Goal: Information Seeking & Learning: Learn about a topic

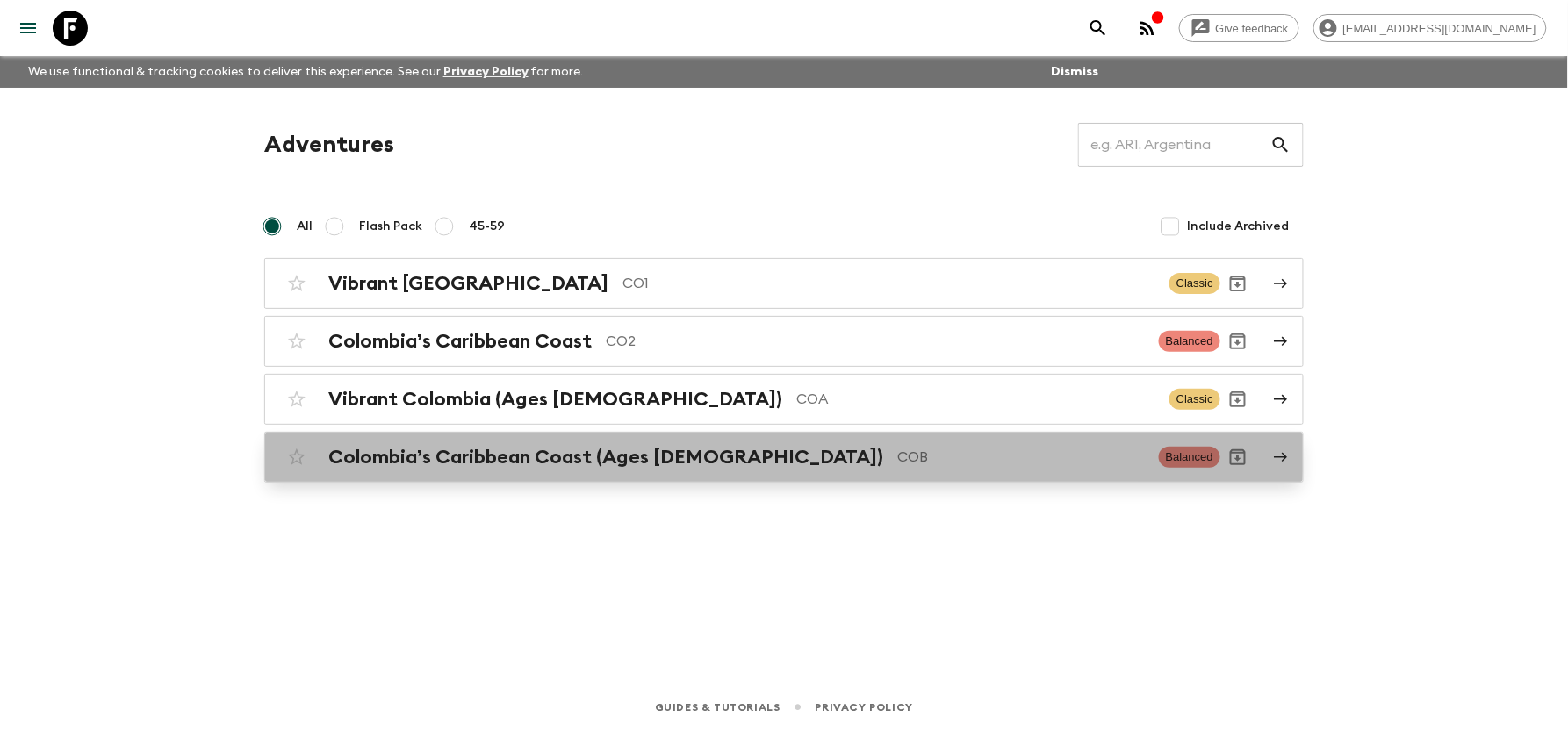
click at [451, 447] on h2 "Colombia’s Caribbean Coast (Ages [DEMOGRAPHIC_DATA])" at bounding box center [606, 457] width 555 height 23
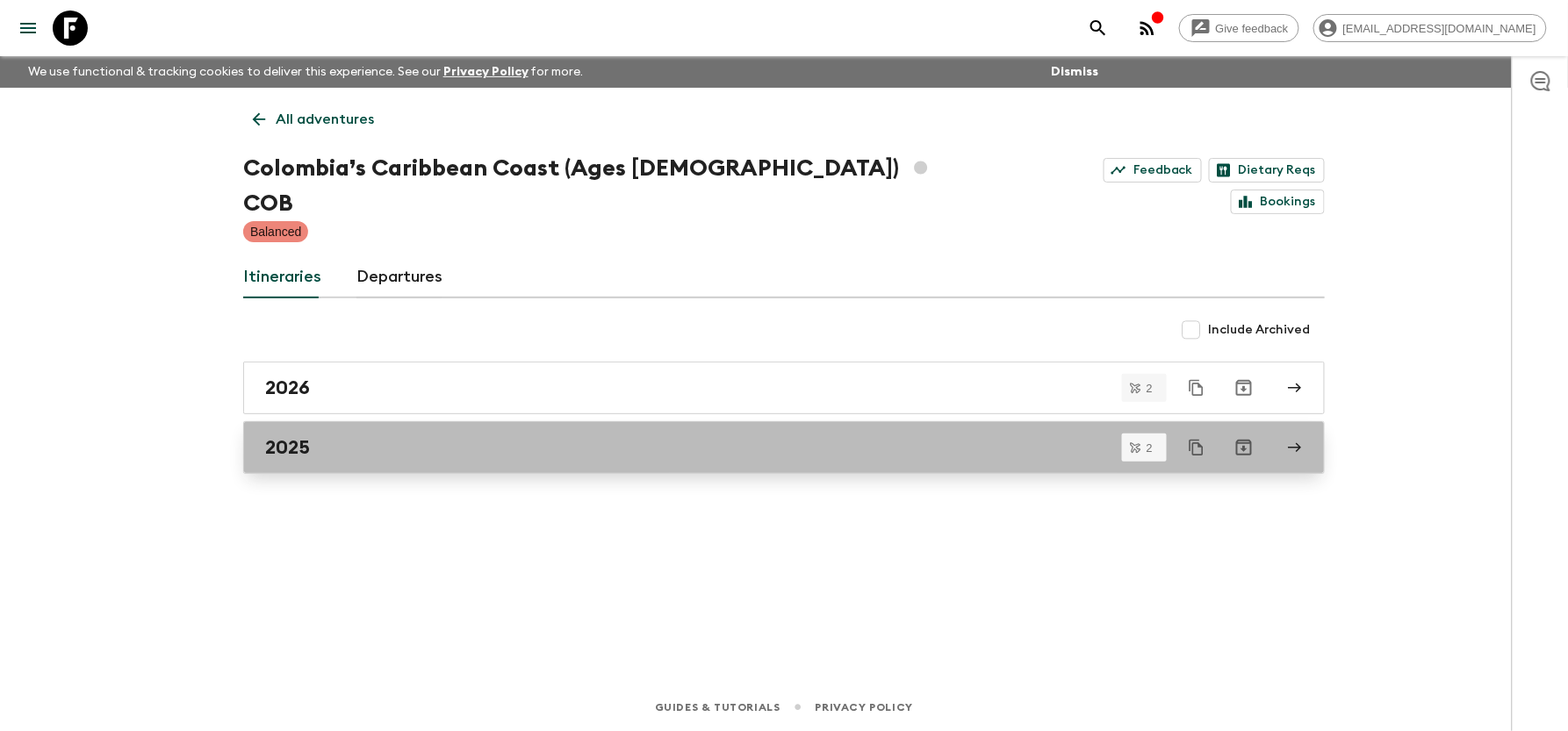
click at [386, 436] on div "2025" at bounding box center [768, 448] width 1005 height 23
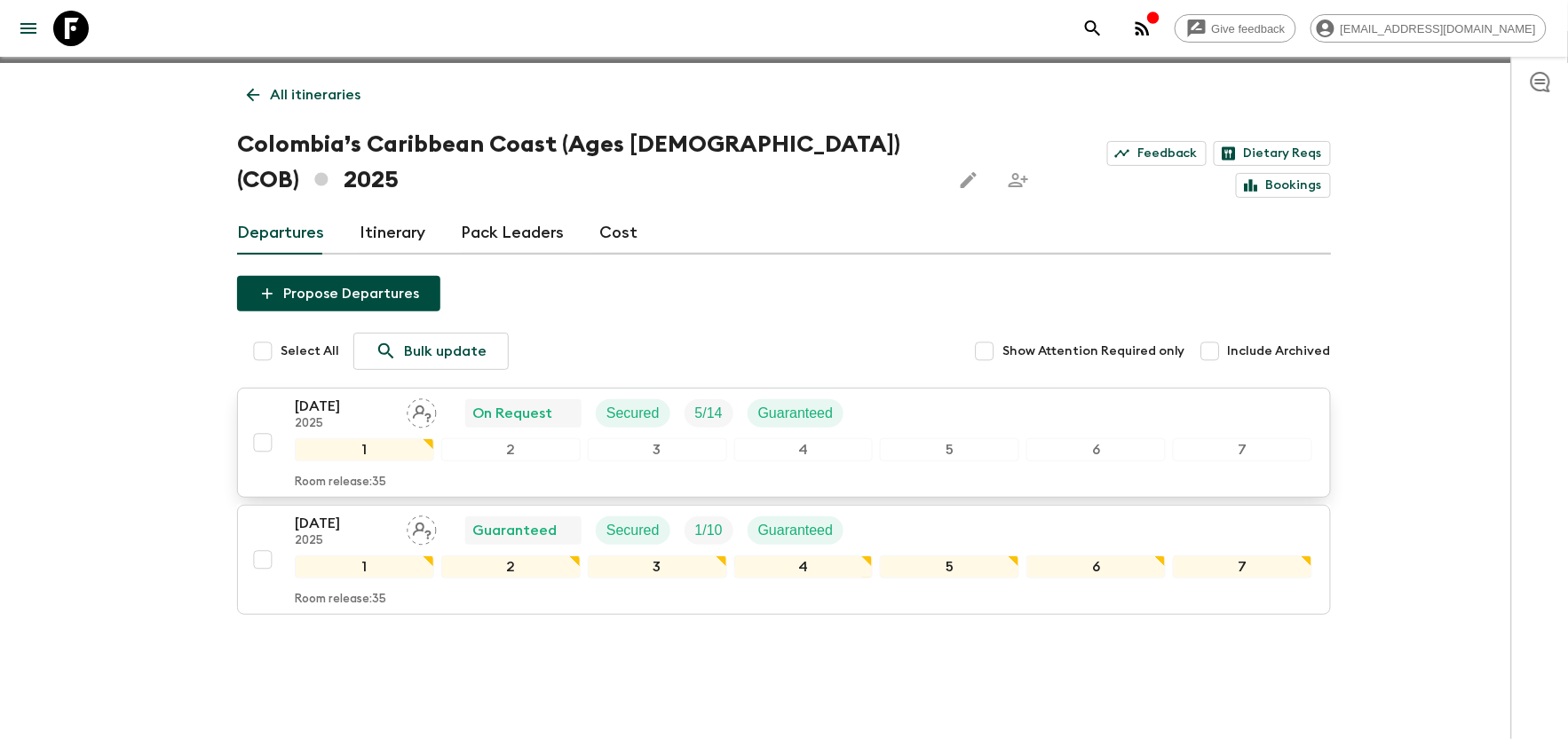
scroll to position [30, 0]
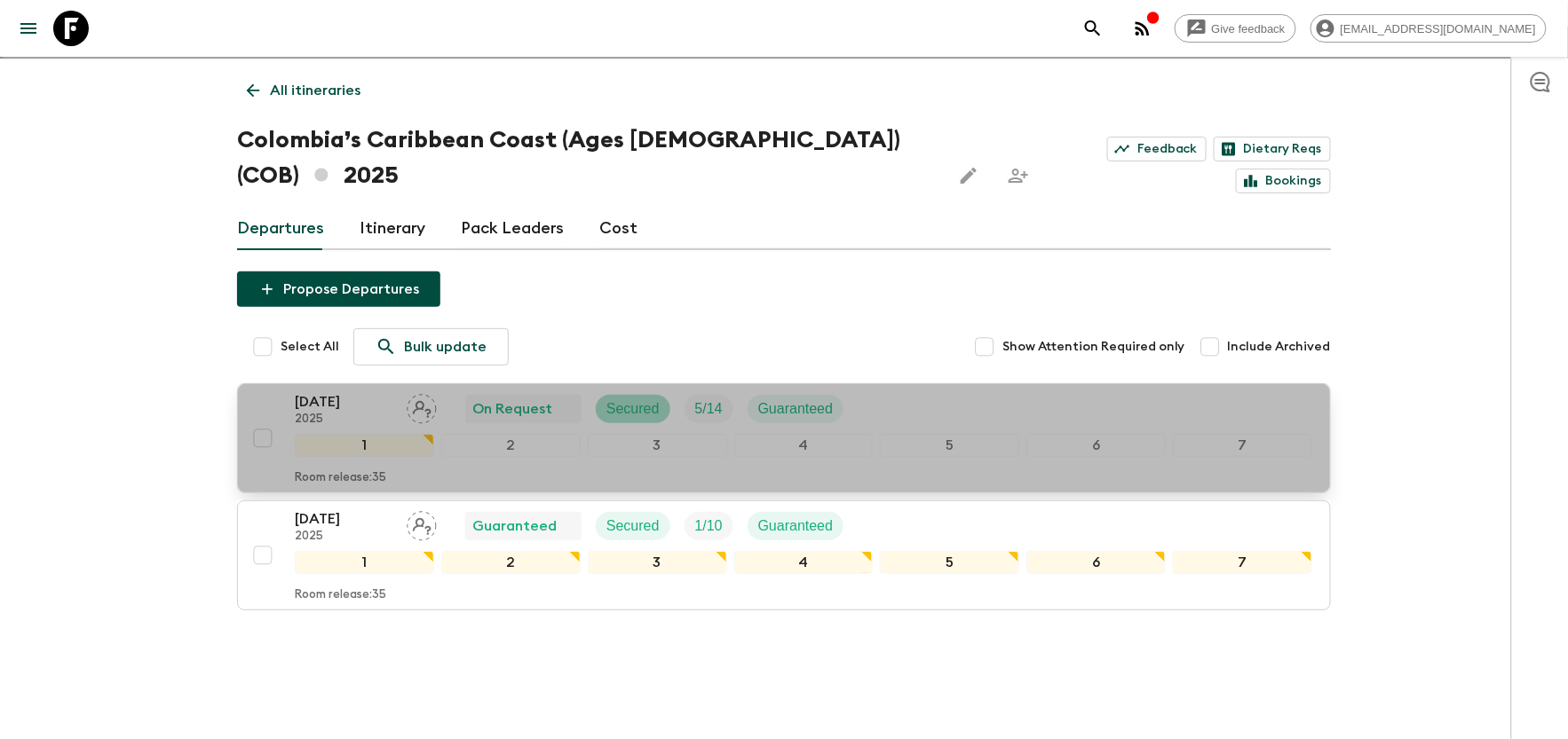
click at [615, 395] on div "Secured" at bounding box center [632, 409] width 75 height 28
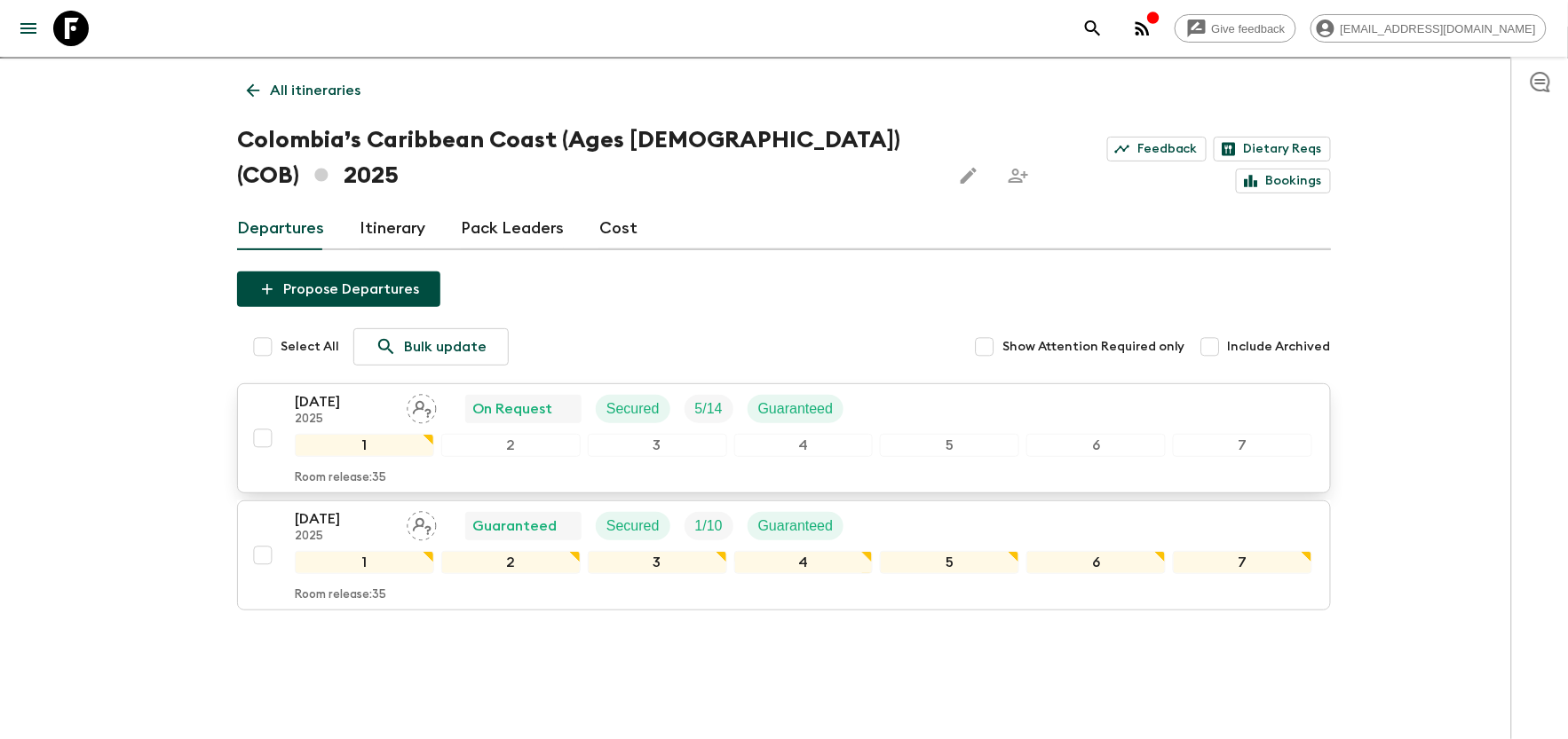
click at [356, 391] on p "[DATE]" at bounding box center [343, 402] width 98 height 21
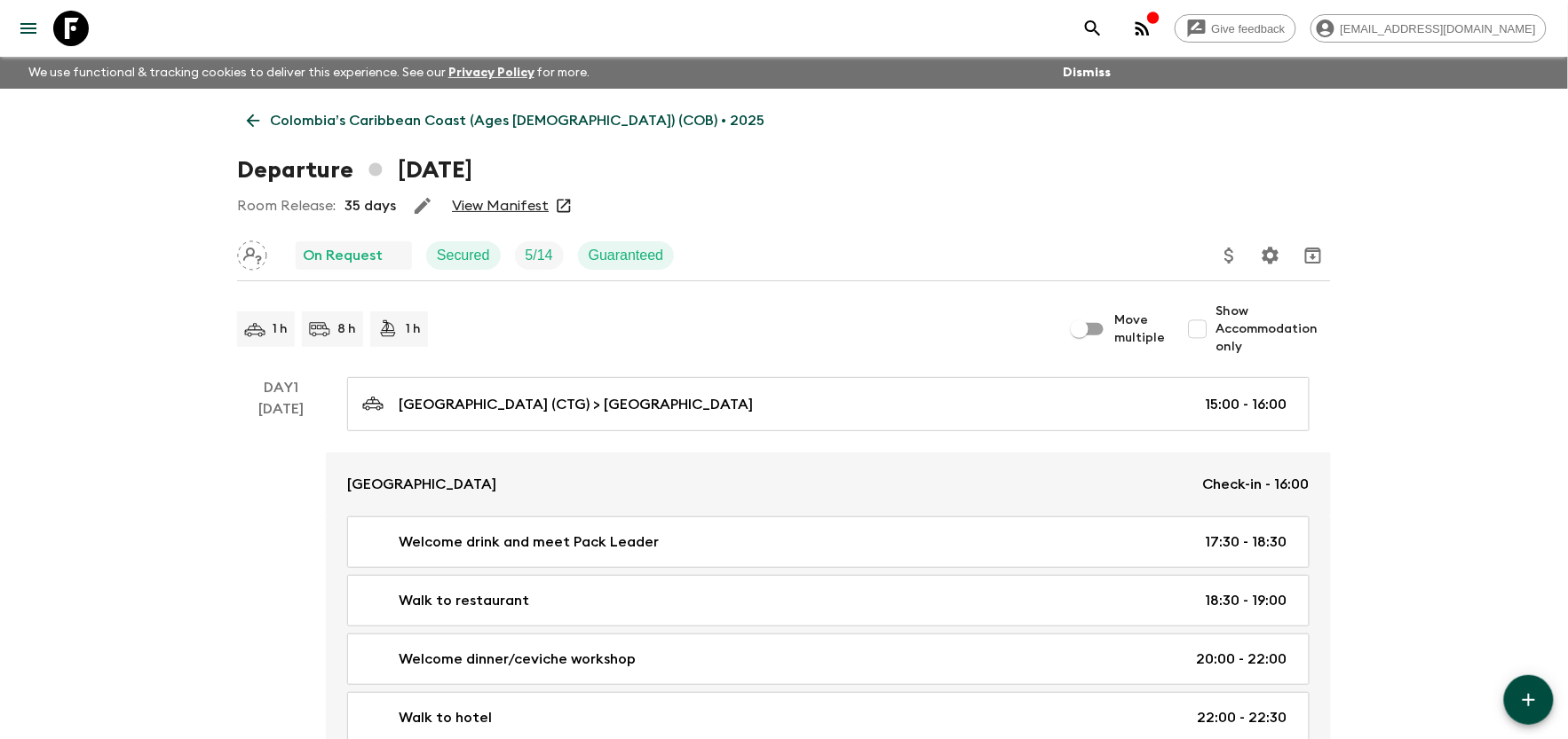
click at [527, 204] on link "View Manifest" at bounding box center [500, 206] width 97 height 17
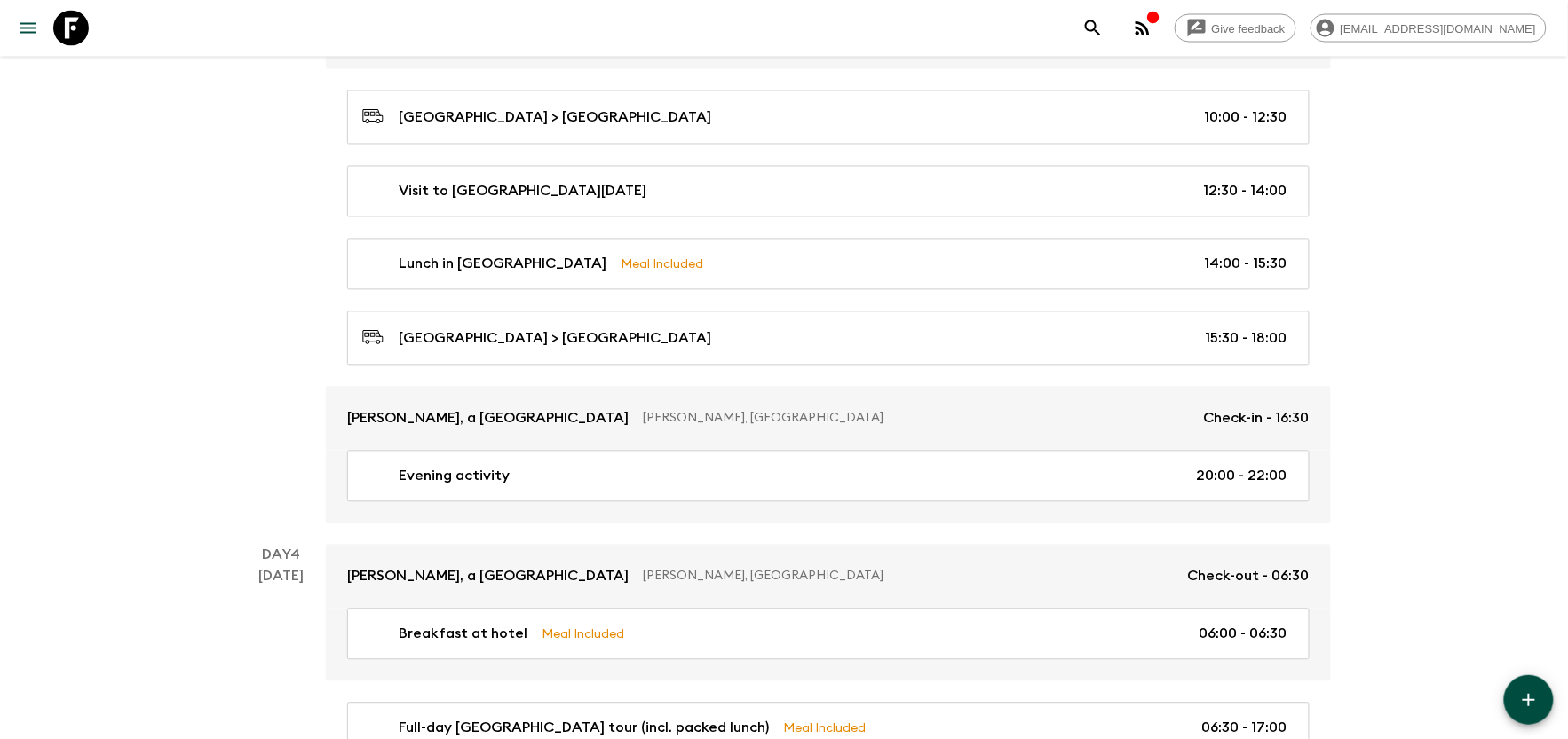
scroll to position [1183, 0]
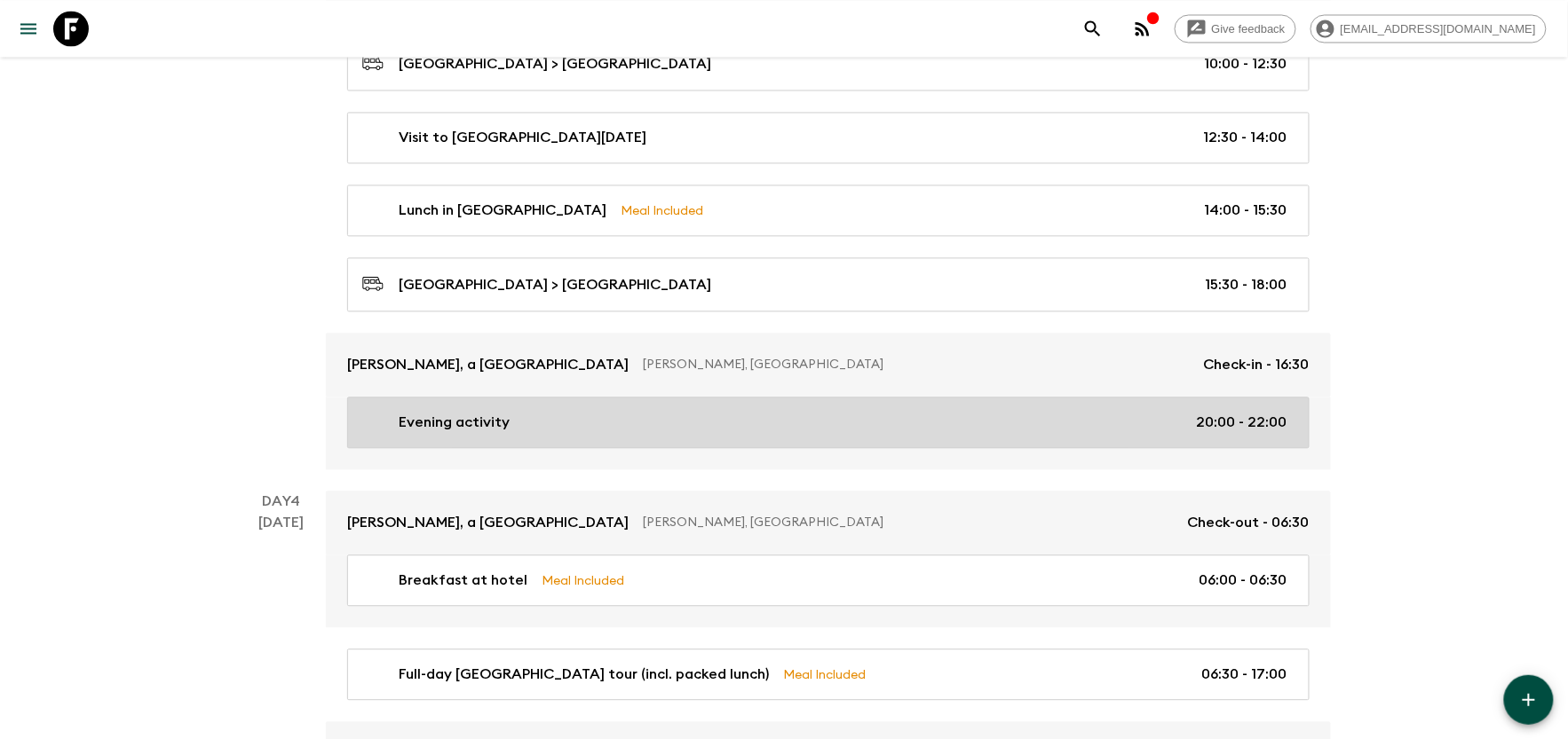
click at [792, 433] on div "Evening activity 20:00 - 22:00" at bounding box center [825, 422] width 925 height 21
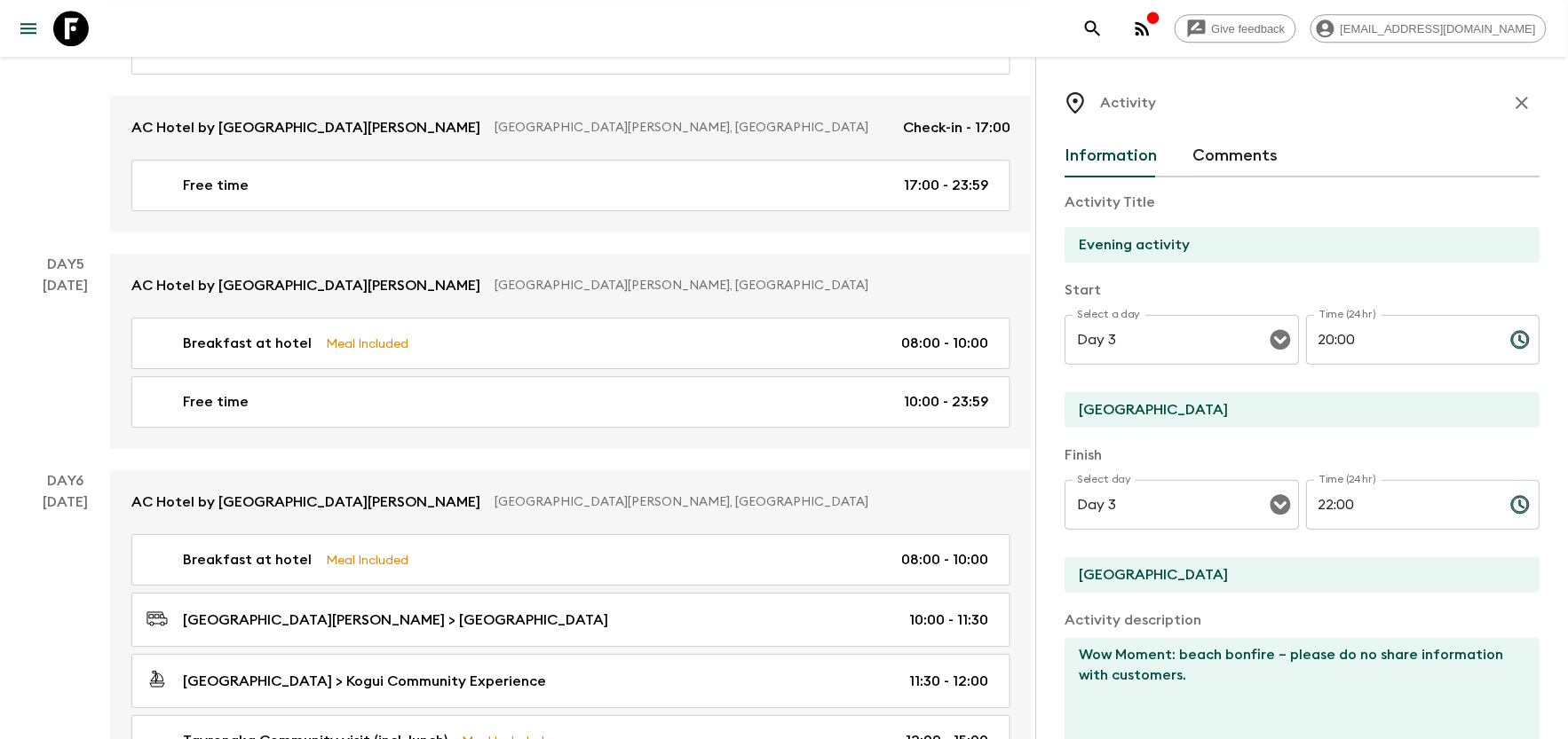
scroll to position [1593, 0]
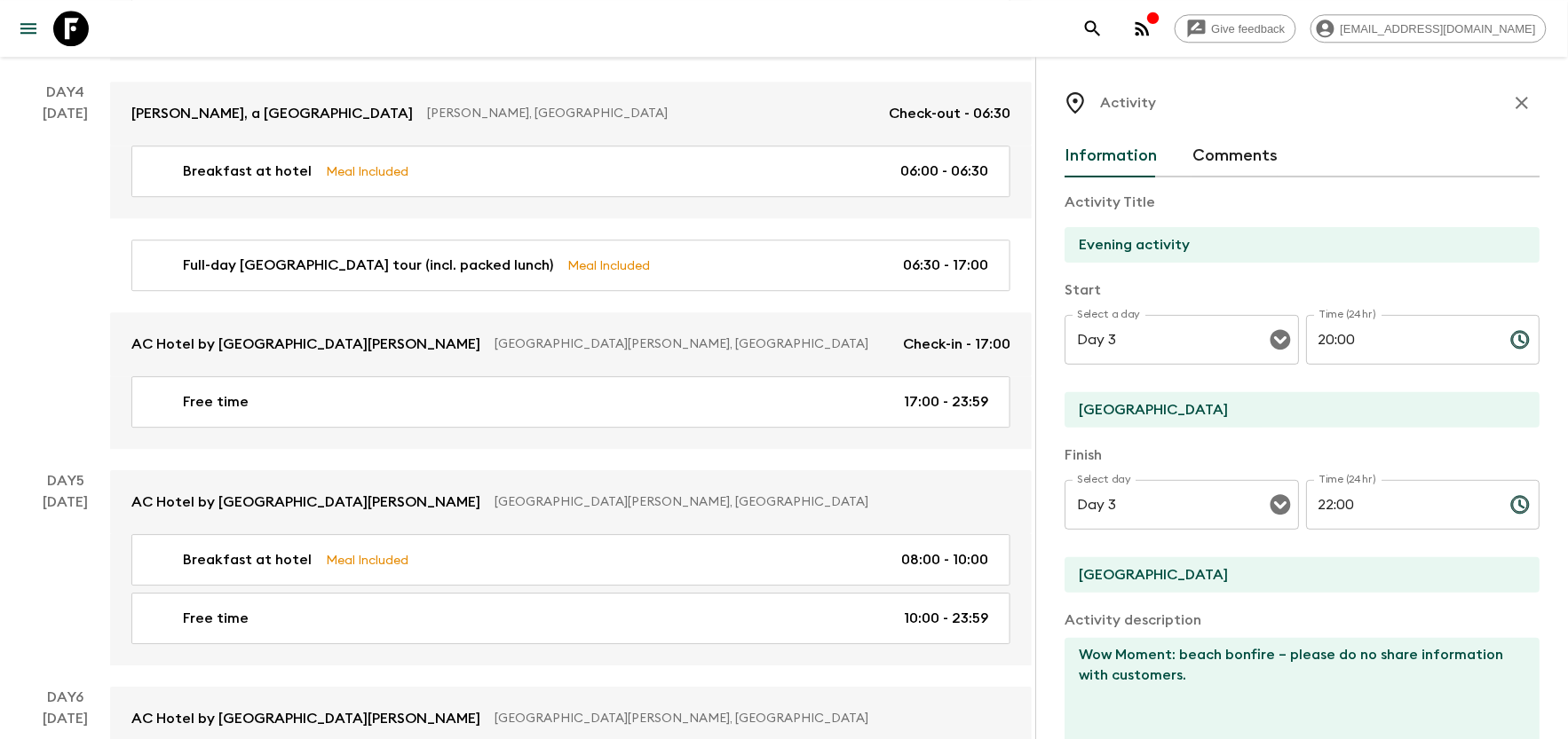
click at [1514, 103] on icon "button" at bounding box center [1522, 103] width 21 height 21
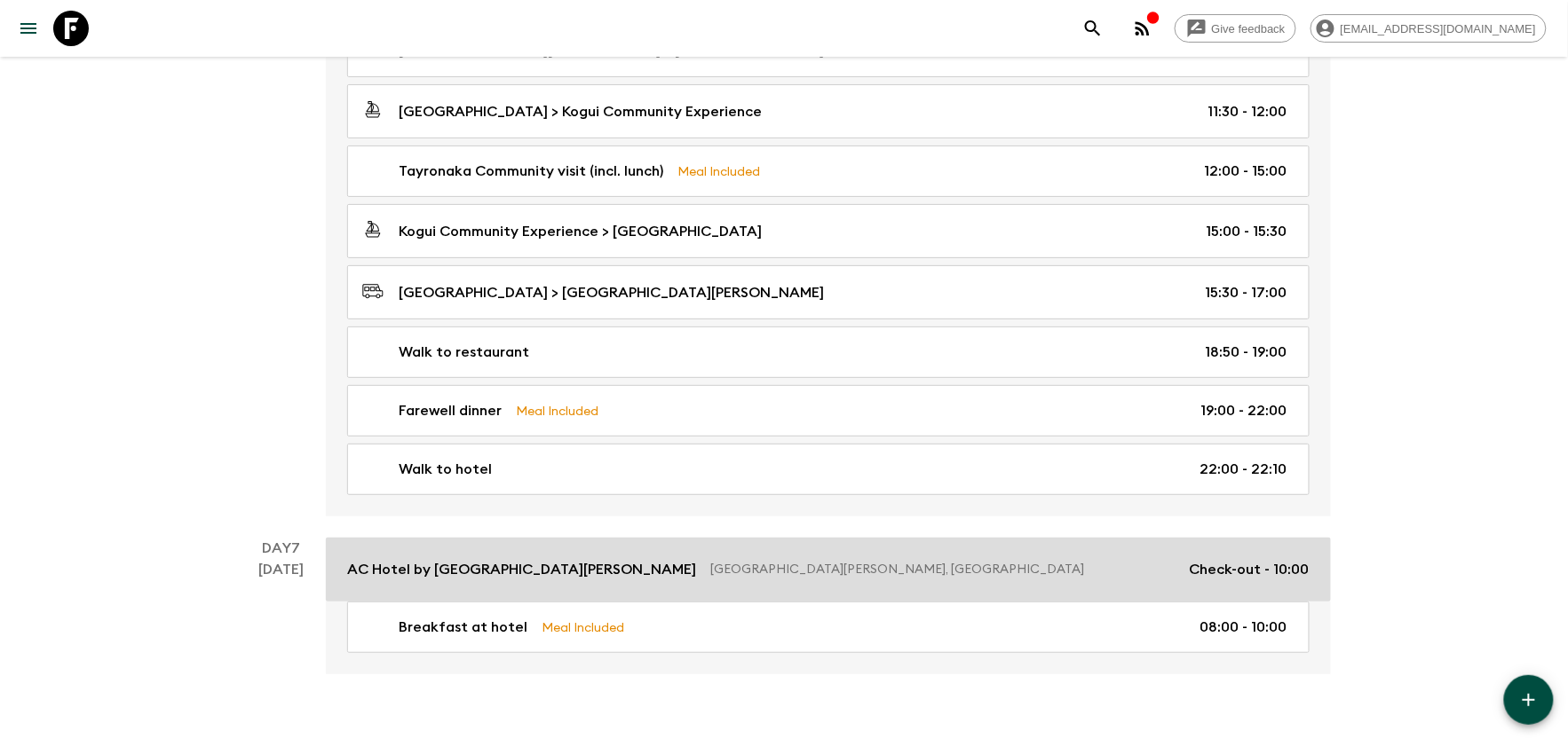
scroll to position [2427, 0]
